Goal: Task Accomplishment & Management: Complete application form

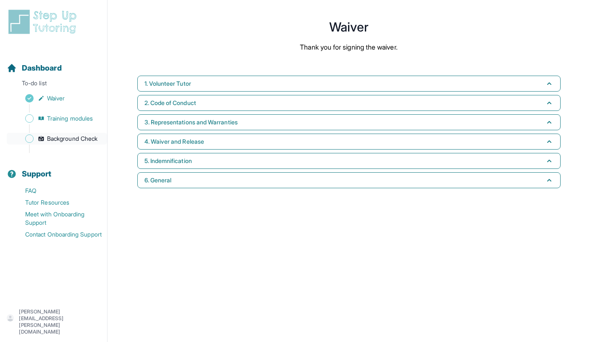
click at [68, 134] on link "Background Check" at bounding box center [57, 139] width 100 height 12
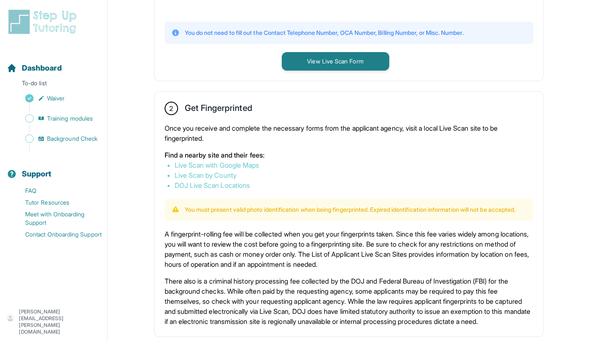
scroll to position [557, 0]
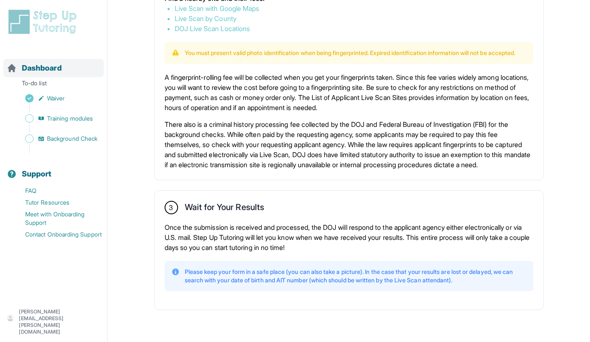
click at [35, 65] on span "Dashboard" at bounding box center [42, 68] width 40 height 12
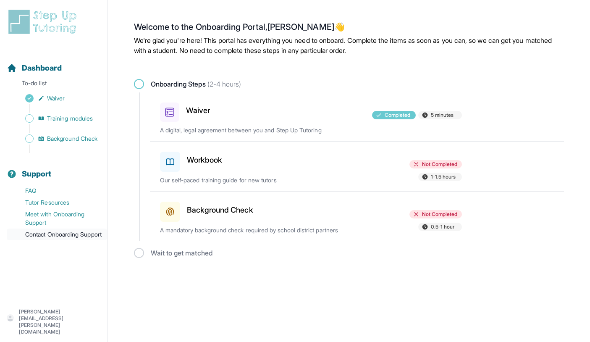
click at [63, 237] on link "Contact Onboarding Support" at bounding box center [57, 234] width 100 height 12
click at [66, 137] on span "Background Check" at bounding box center [72, 138] width 50 height 8
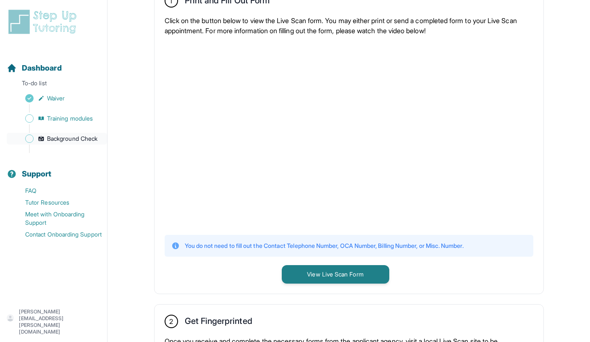
scroll to position [278, 0]
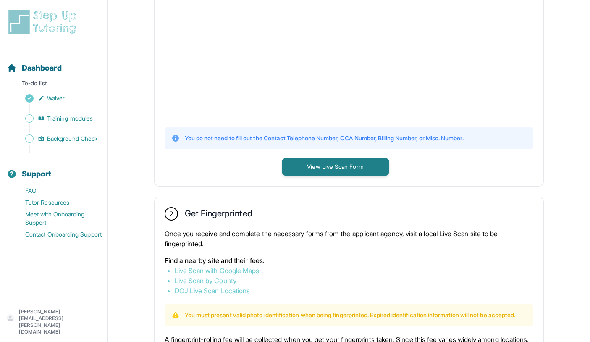
click at [75, 325] on p "[PERSON_NAME][EMAIL_ADDRESS][PERSON_NAME][DOMAIN_NAME]" at bounding box center [59, 321] width 81 height 27
click at [87, 239] on link "Contact Onboarding Support" at bounding box center [57, 234] width 100 height 12
